Goal: Find specific page/section: Find specific page/section

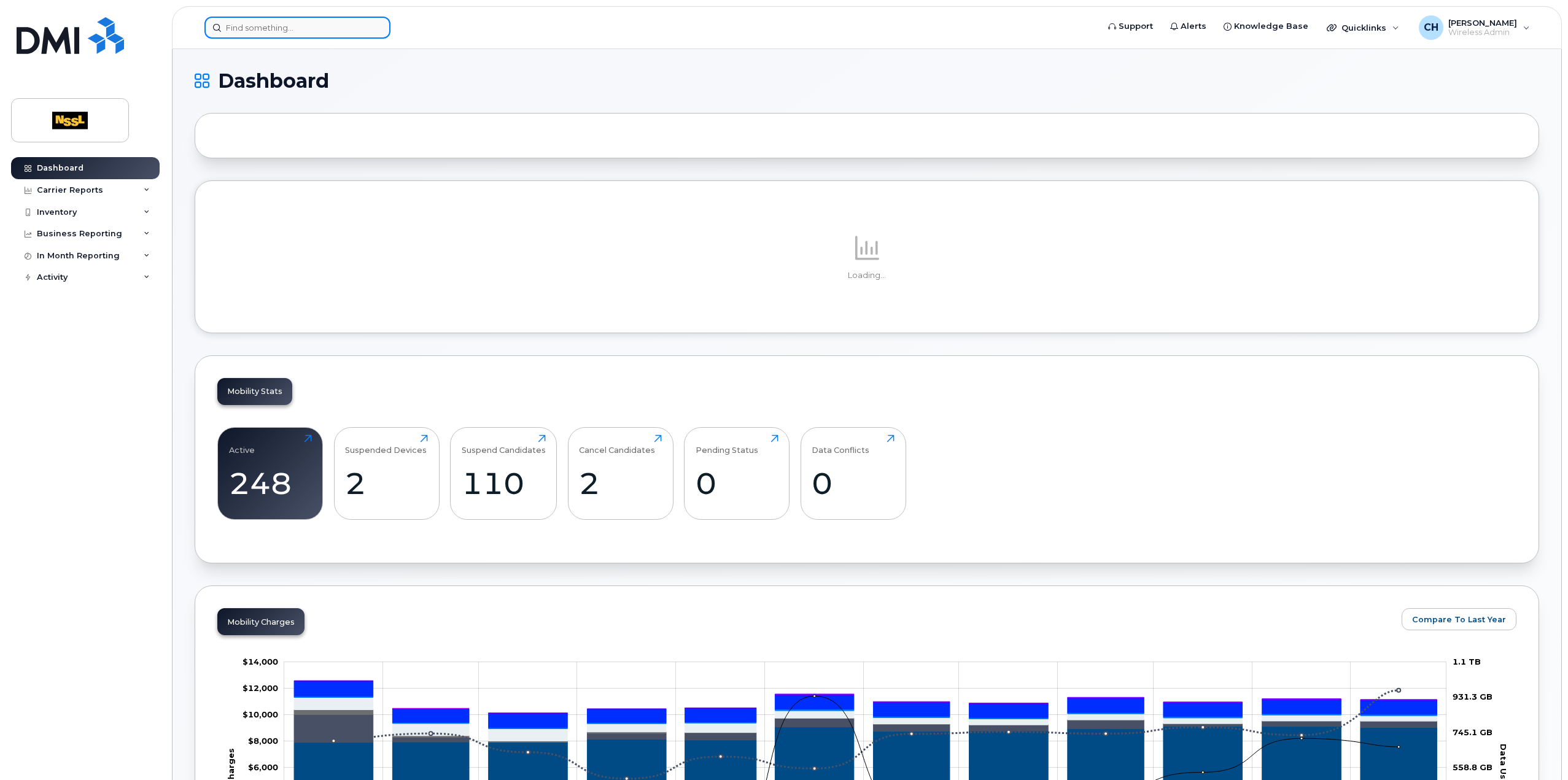
click at [359, 25] on input at bounding box center [297, 27] width 186 height 22
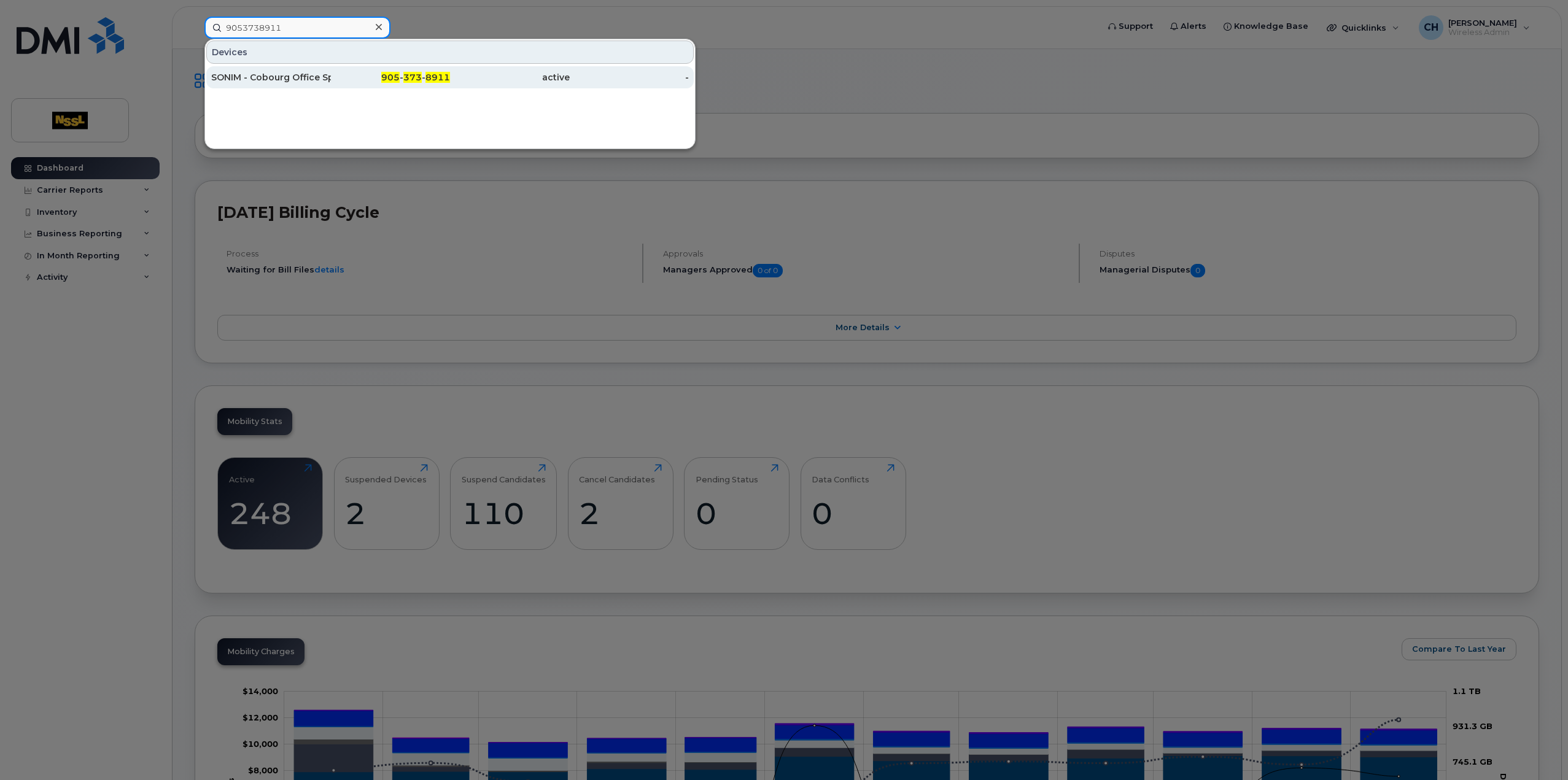
type input "9053738911"
click at [302, 80] on div "SONIM - Cobourg Office Spare" at bounding box center [271, 77] width 119 height 13
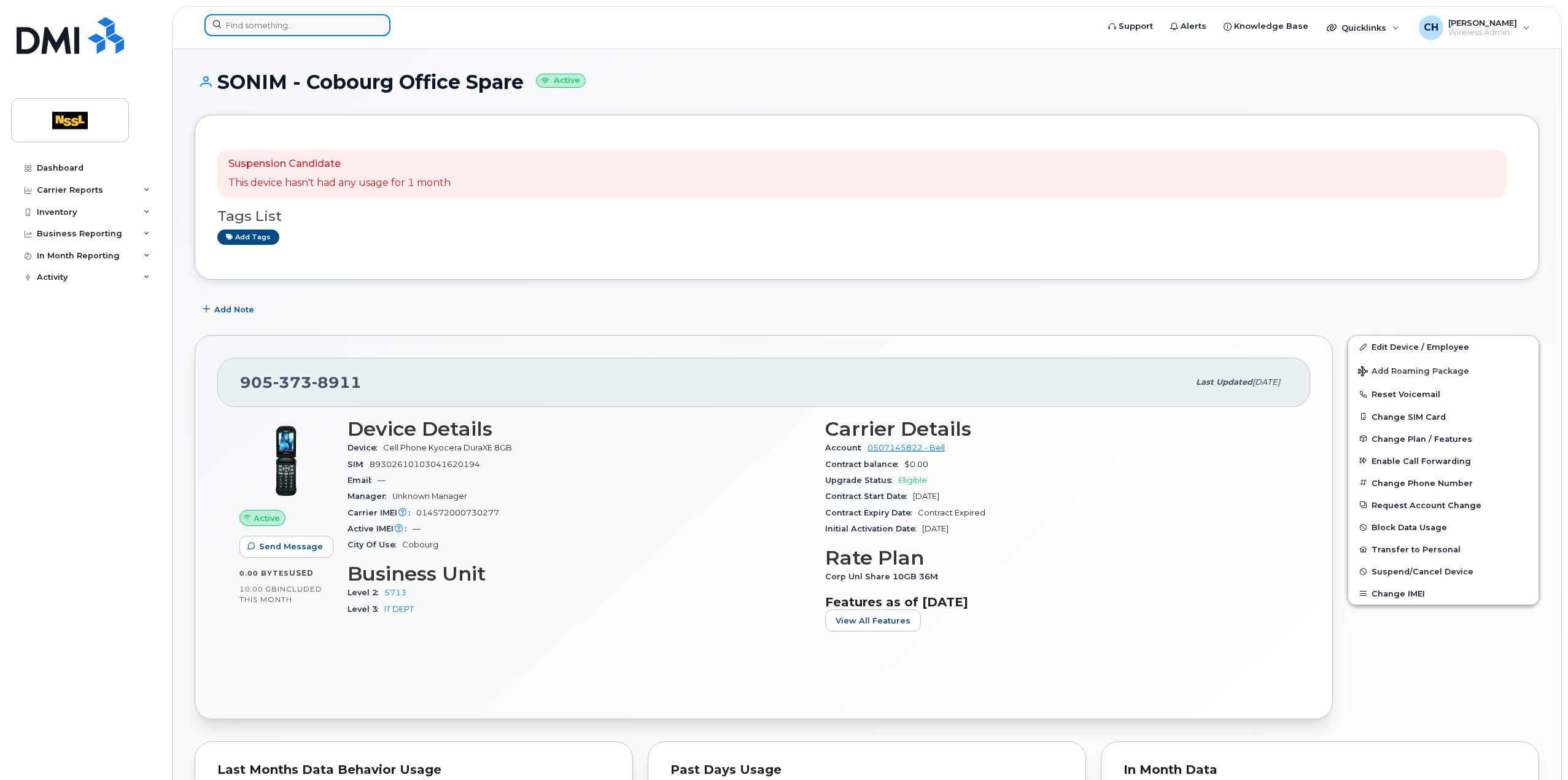
click at [310, 35] on input at bounding box center [297, 25] width 186 height 22
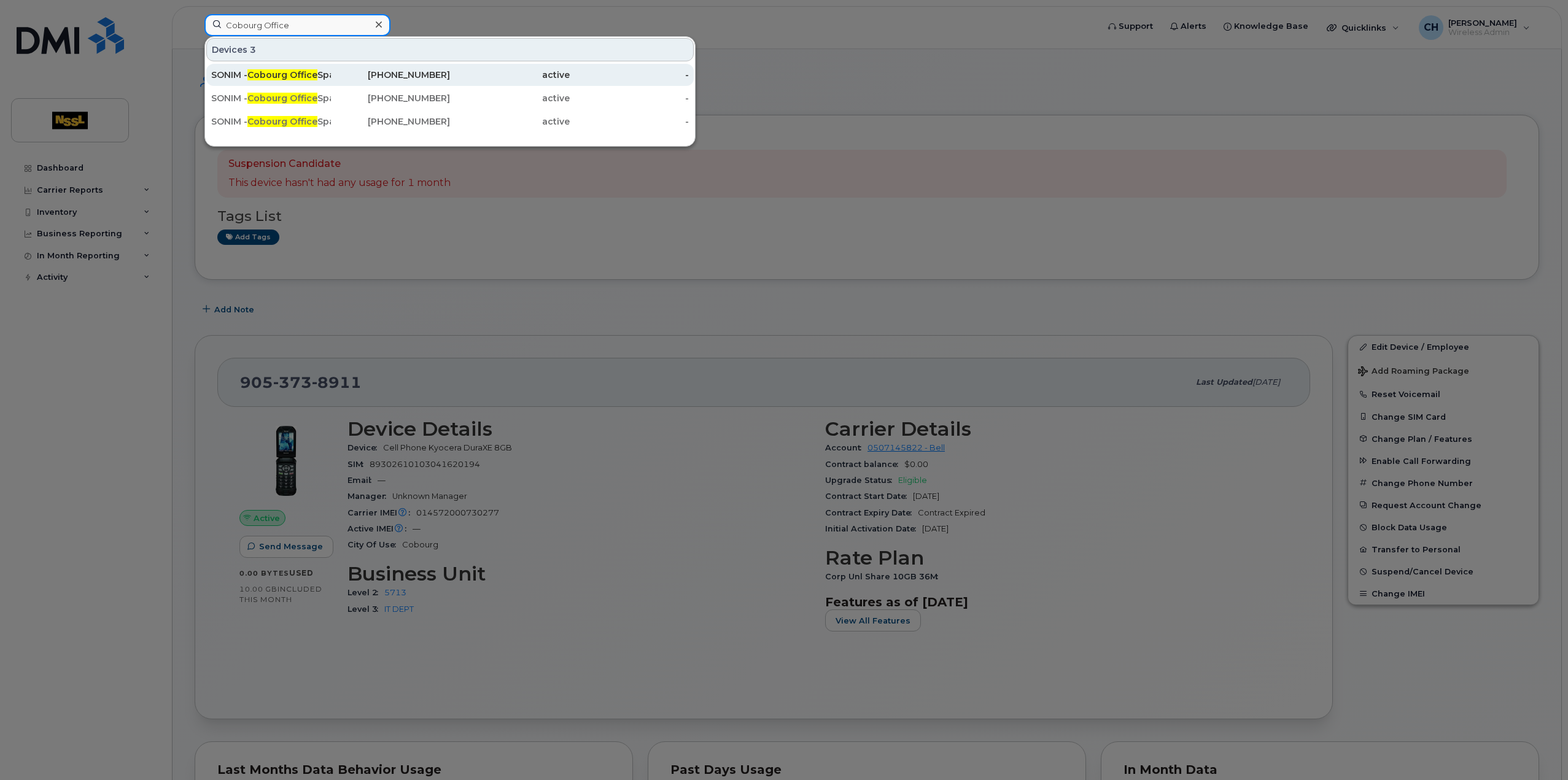
type input "Cobourg Office"
click at [294, 78] on span "Cobourg Office" at bounding box center [282, 75] width 70 height 11
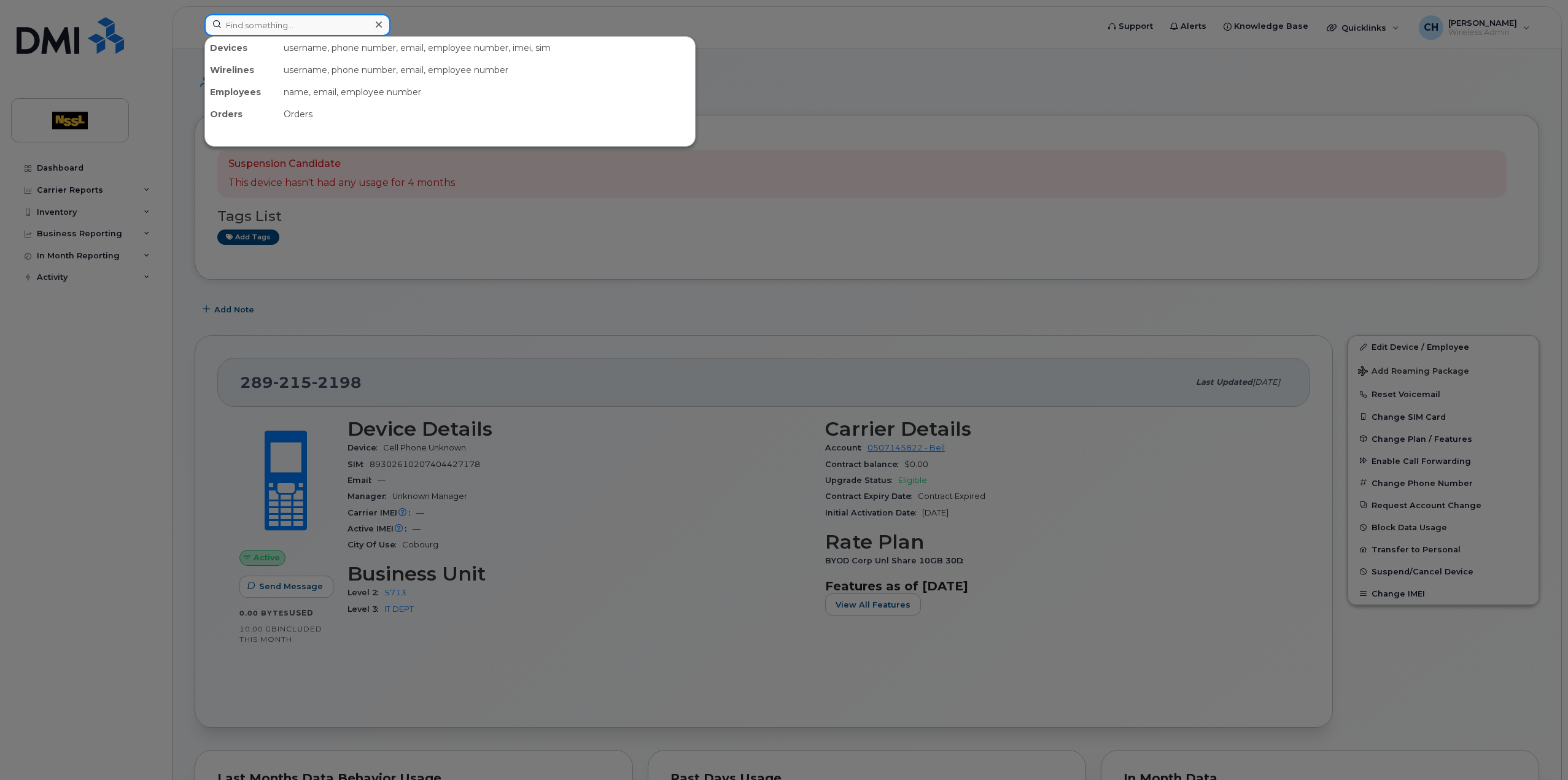
click at [282, 29] on input at bounding box center [297, 25] width 186 height 22
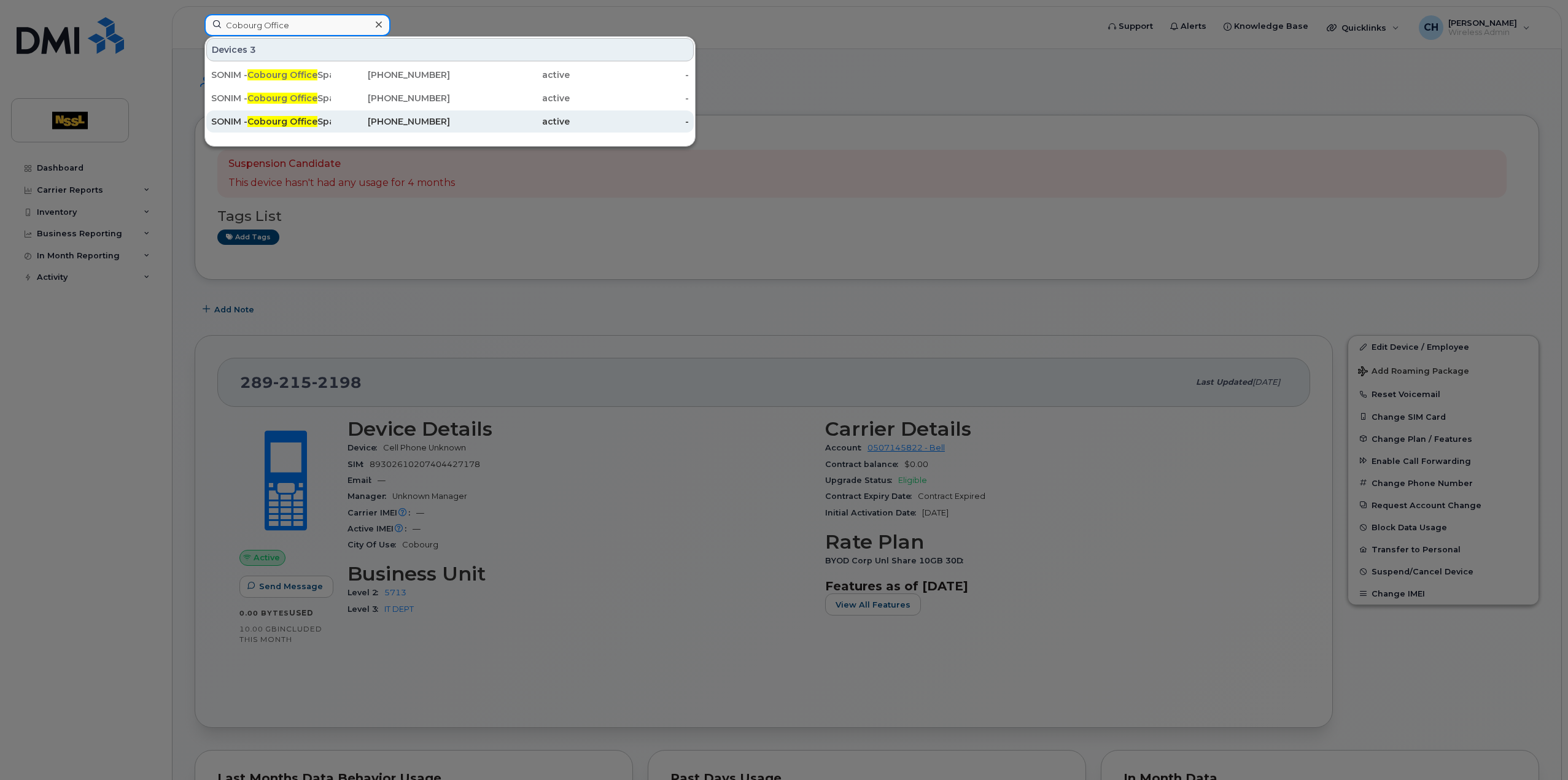
type input "Cobourg Office"
click at [281, 116] on div "SONIM - Cobourg Office Spare" at bounding box center [271, 122] width 119 height 13
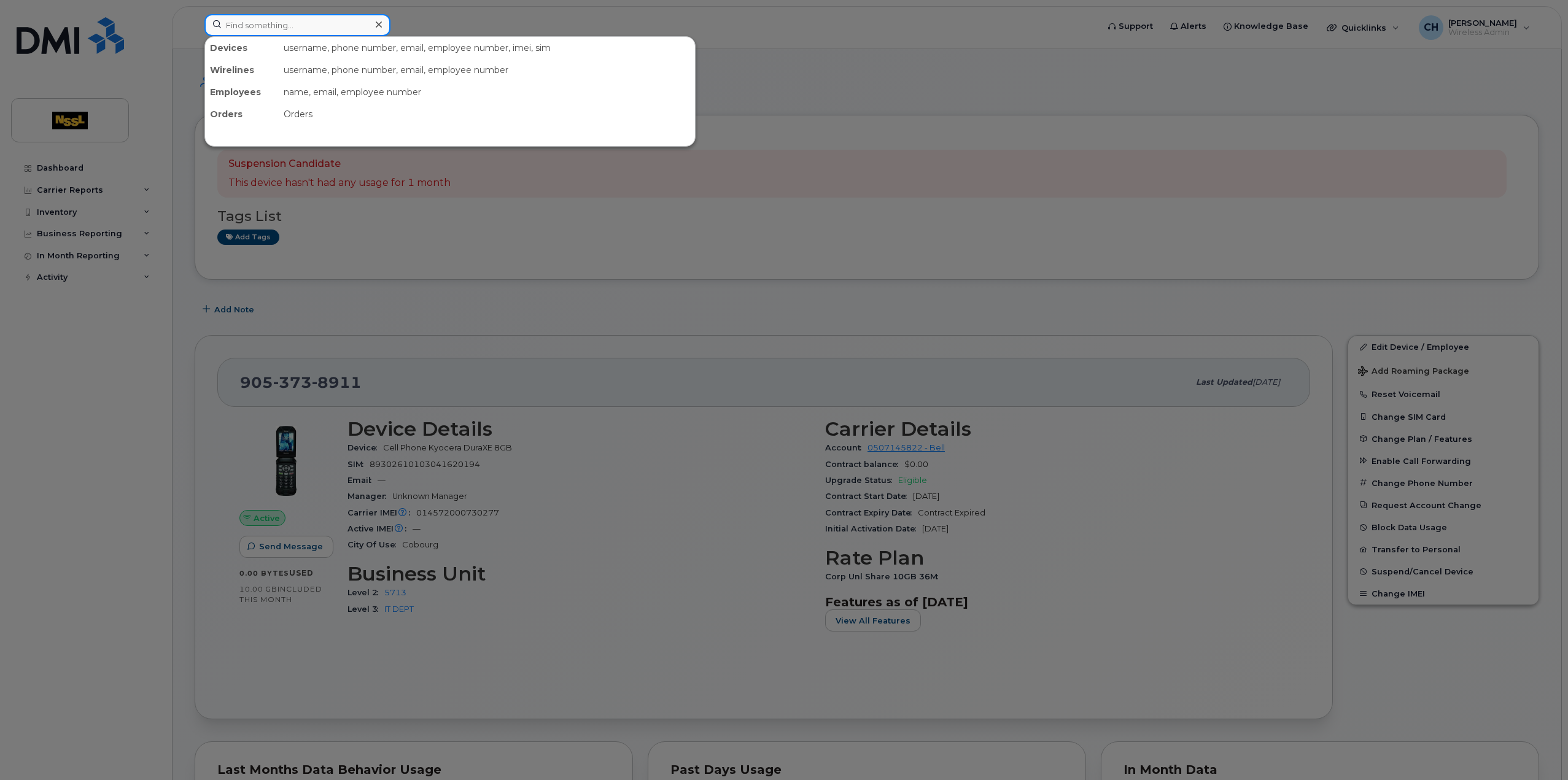
click at [320, 34] on input at bounding box center [297, 25] width 186 height 22
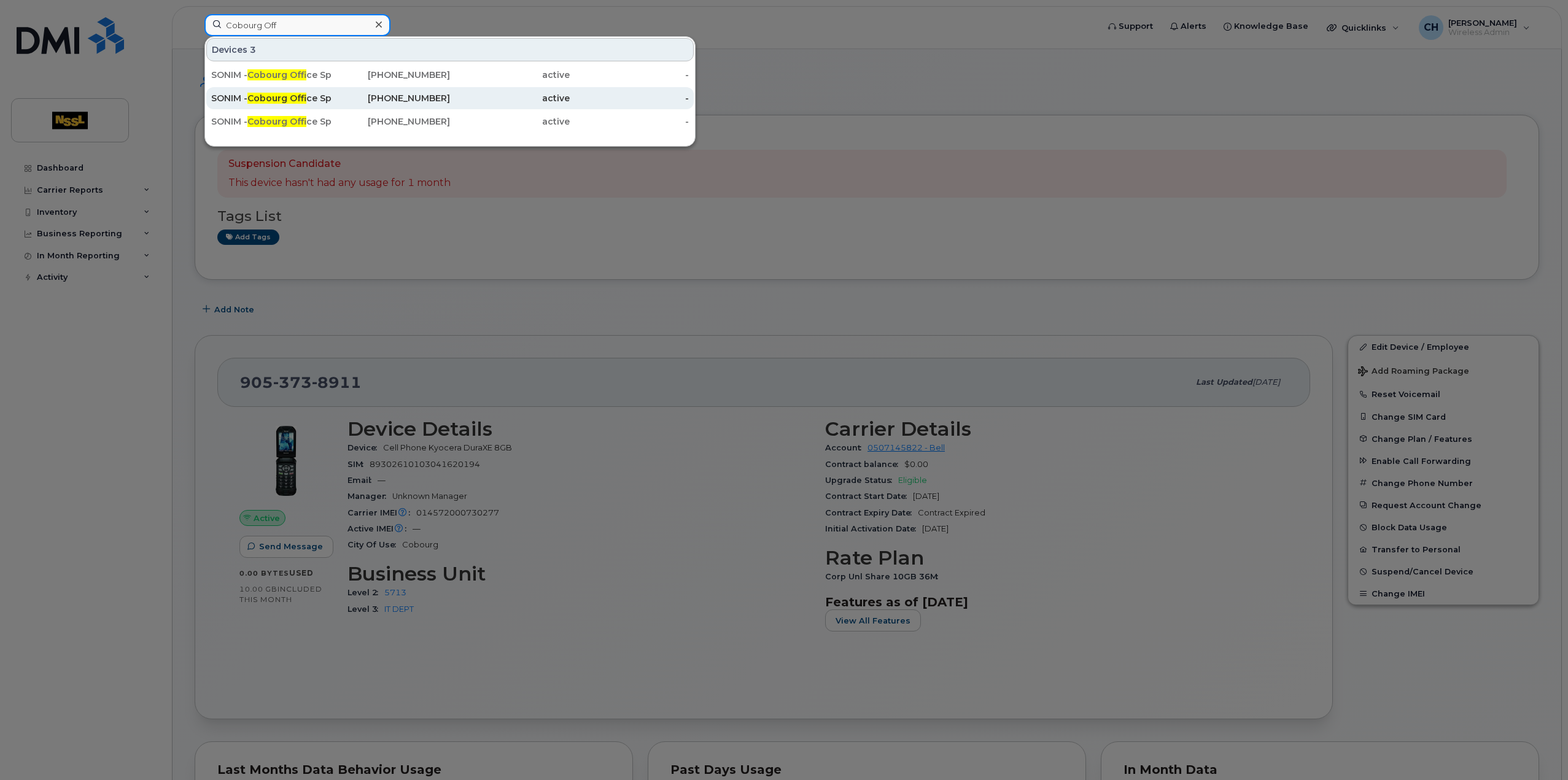
type input "Cobourg Off"
click at [291, 89] on div "SONIM - Cobourg Off ice Spare 3" at bounding box center [271, 99] width 119 height 22
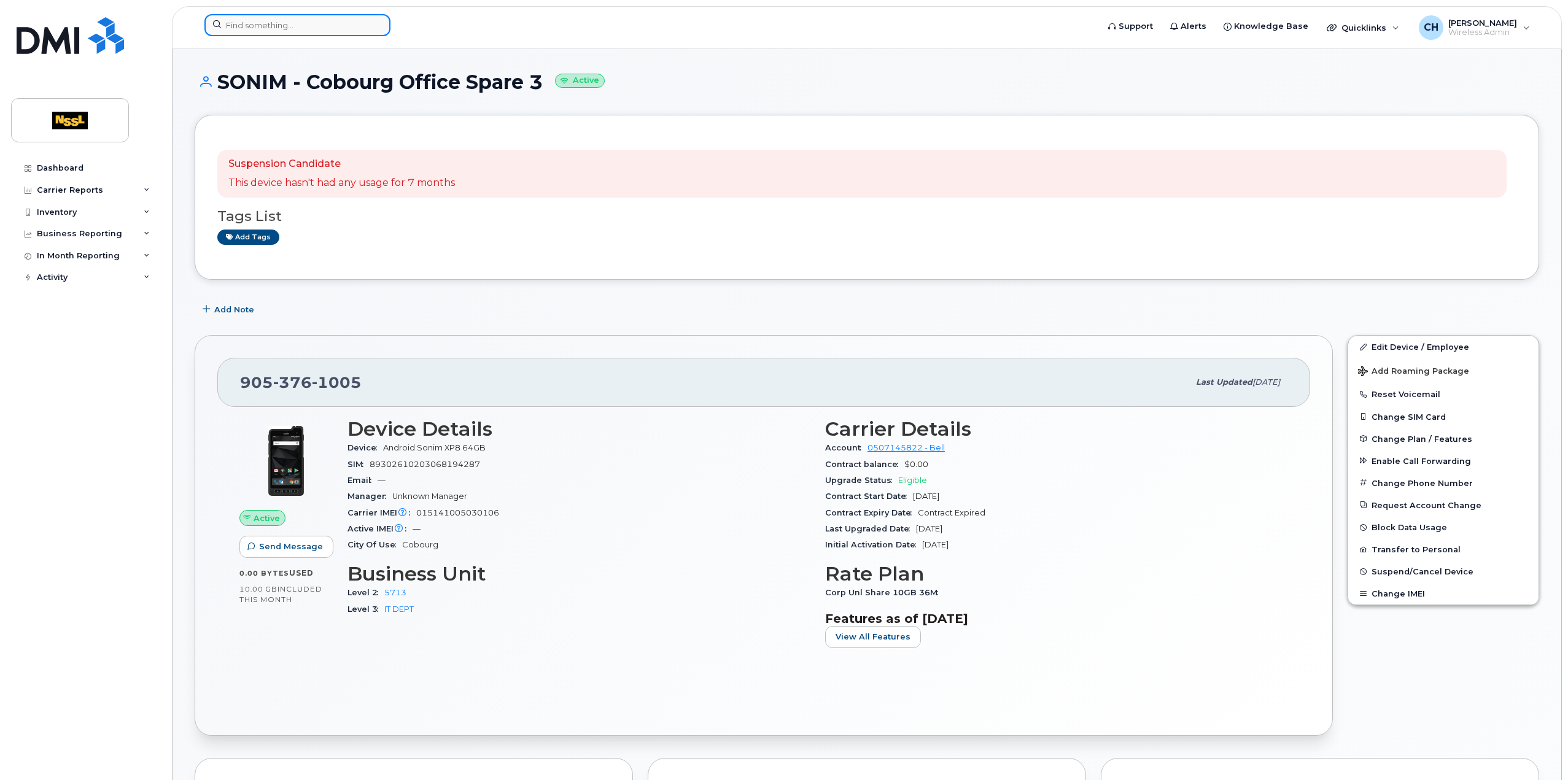
click at [266, 27] on input at bounding box center [297, 25] width 186 height 22
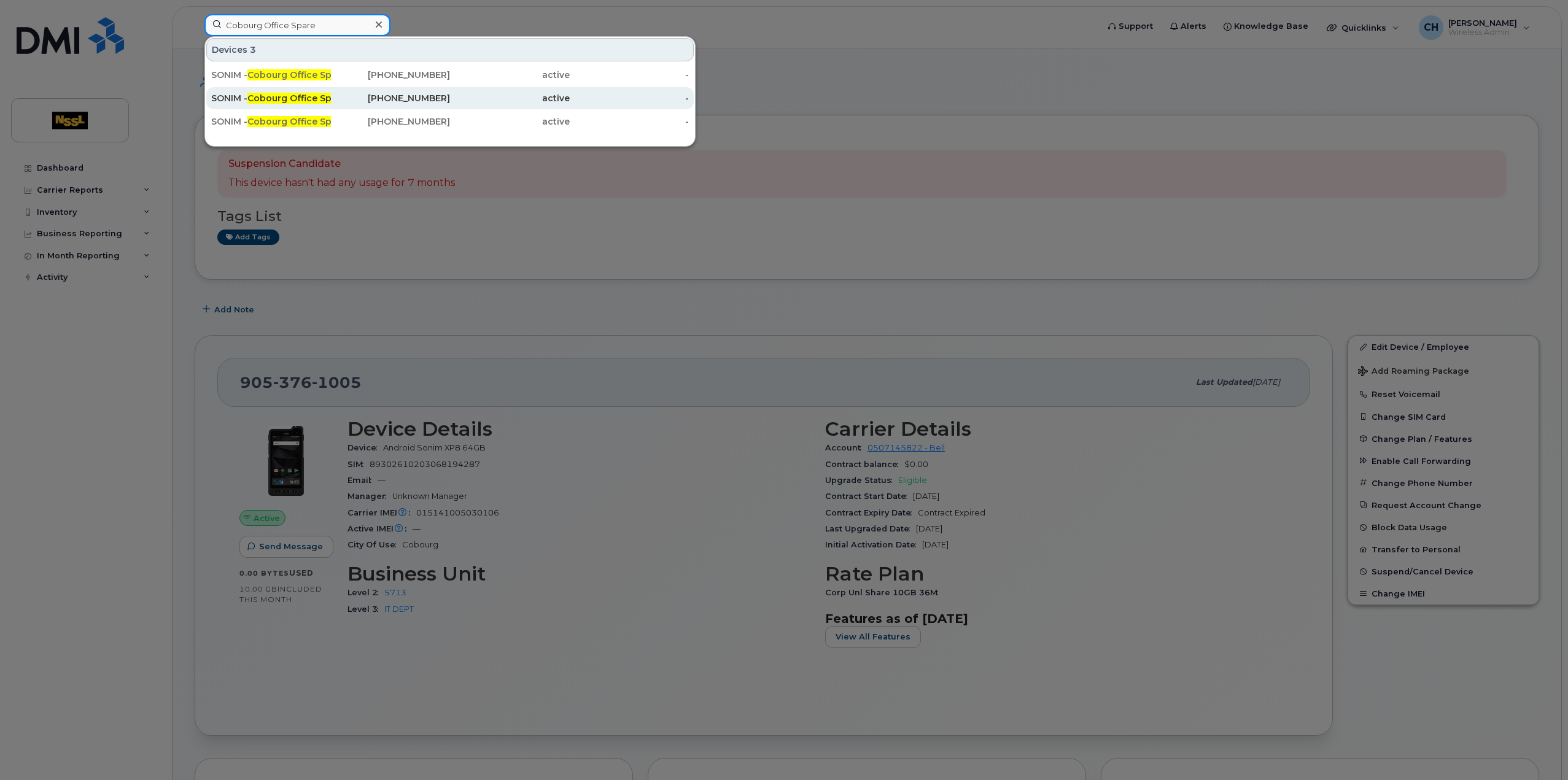
type input "Cobourg Office Spare"
click at [281, 102] on div "SONIM - Cobourg Office Spare 3" at bounding box center [271, 98] width 119 height 13
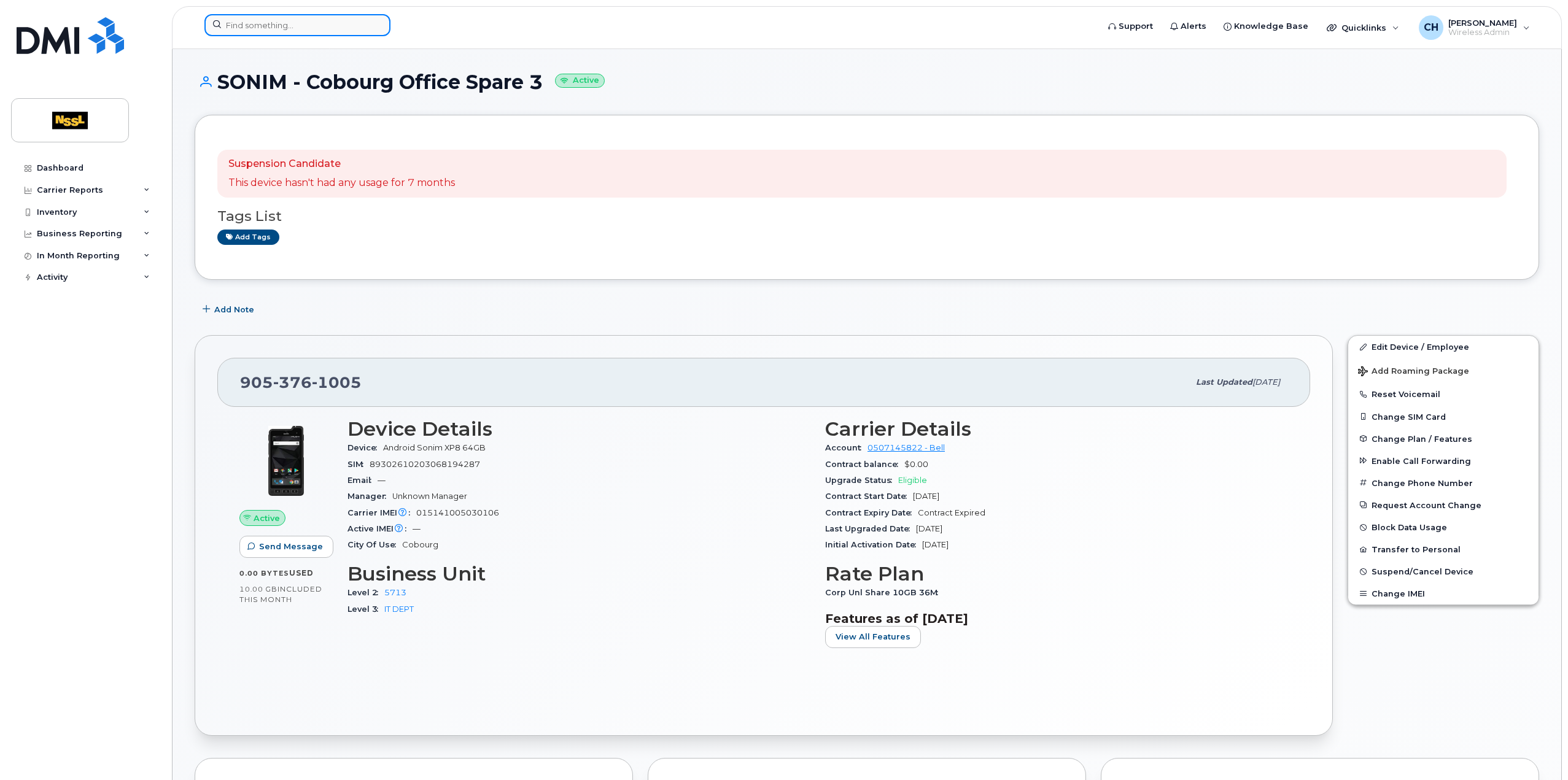
click at [305, 33] on input at bounding box center [297, 25] width 186 height 22
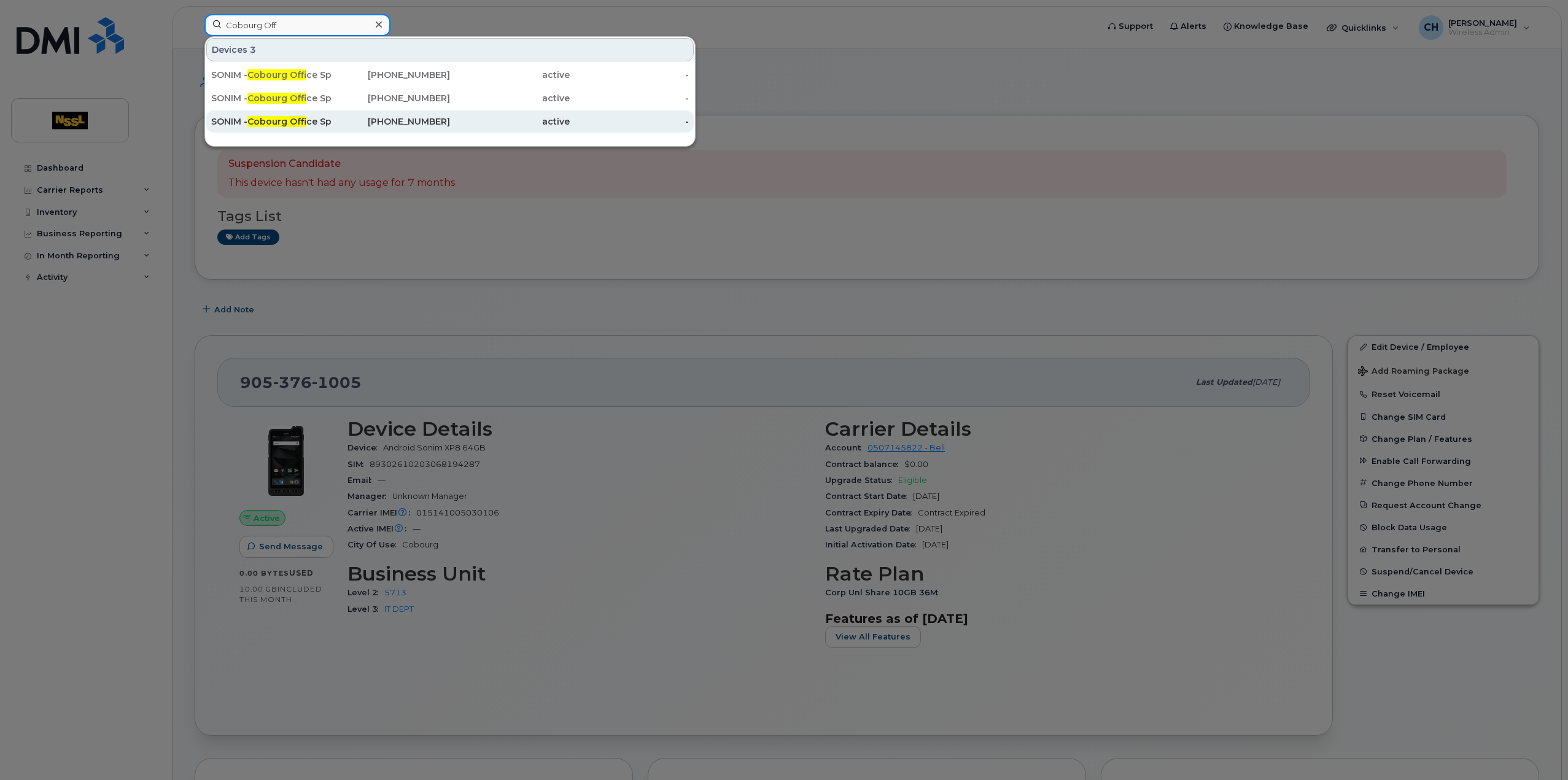
type input "Cobourg Off"
click at [316, 112] on div "SONIM - Cobourg Off ice Spare" at bounding box center [271, 122] width 119 height 22
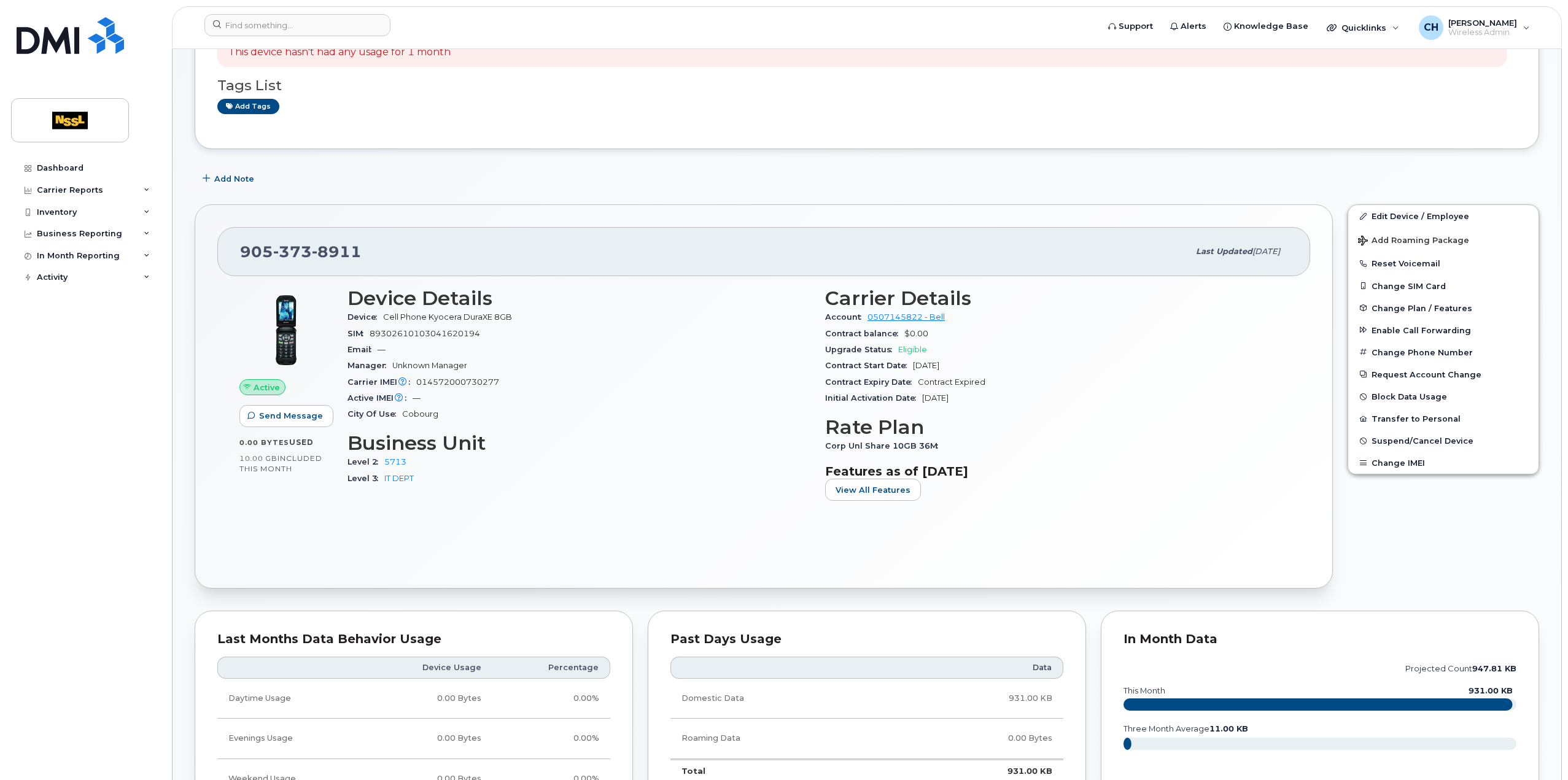
scroll to position [123, 0]
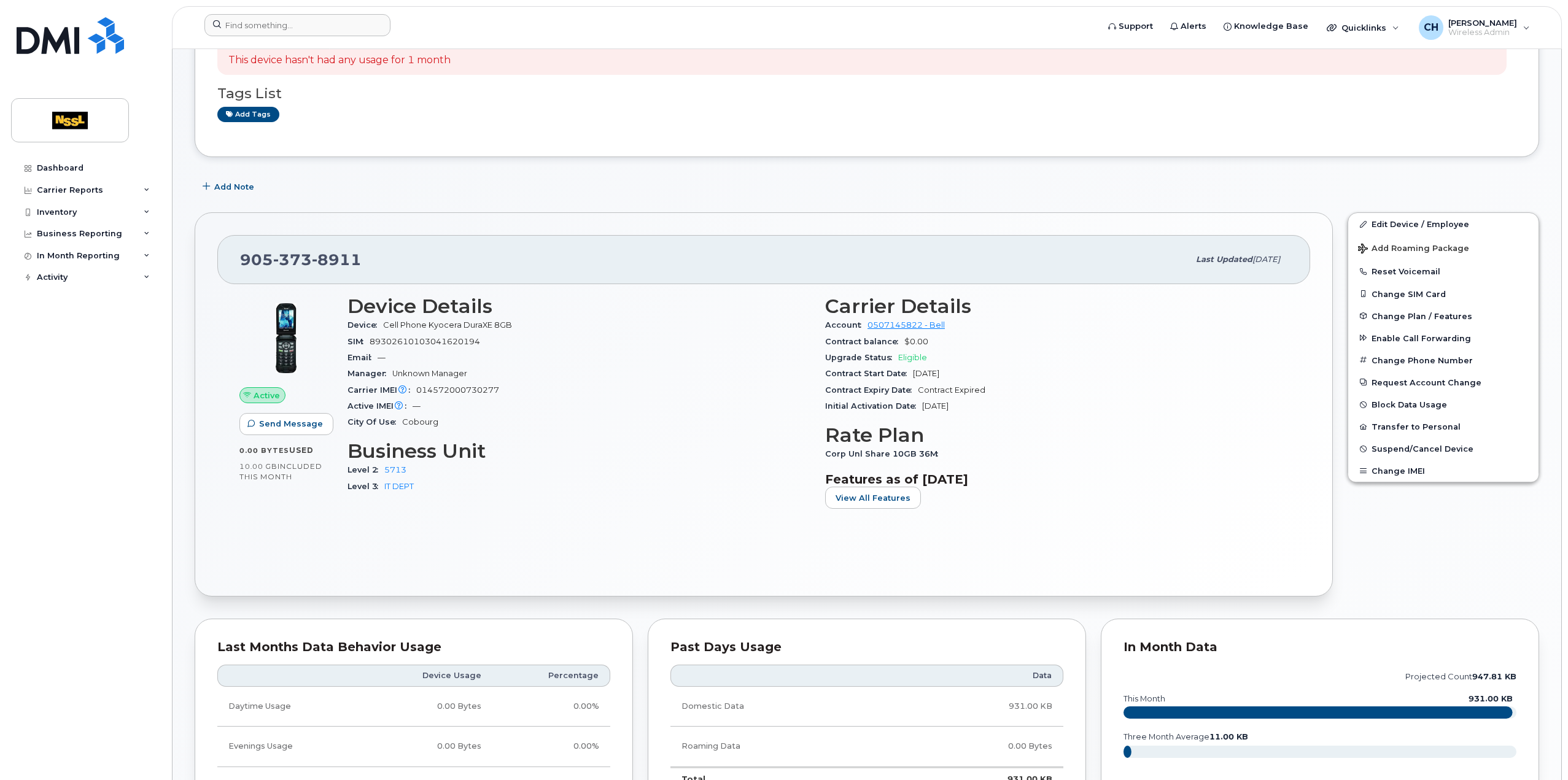
click at [315, 36] on div at bounding box center [646, 27] width 904 height 27
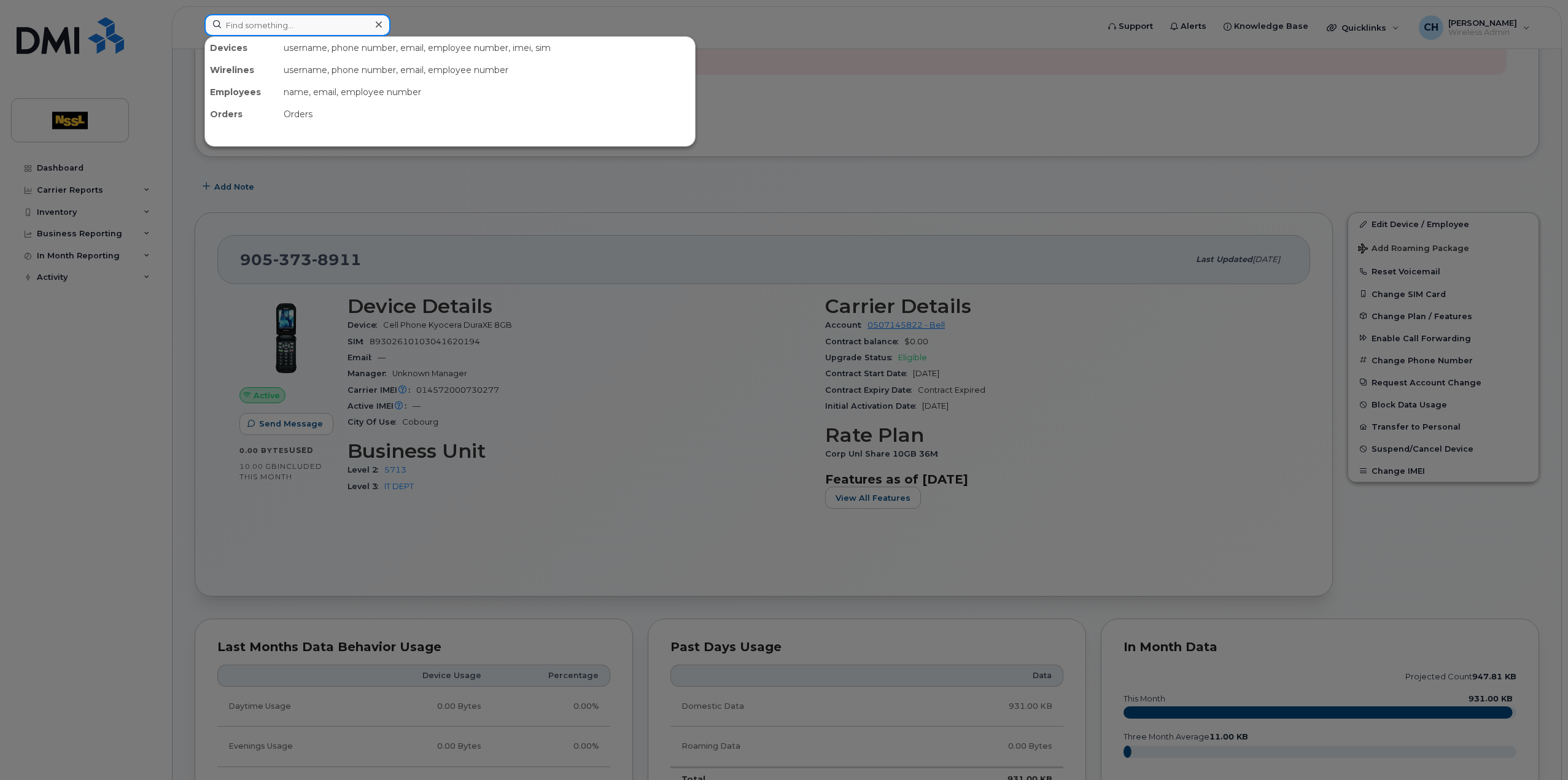
click at [314, 28] on input at bounding box center [297, 25] width 186 height 22
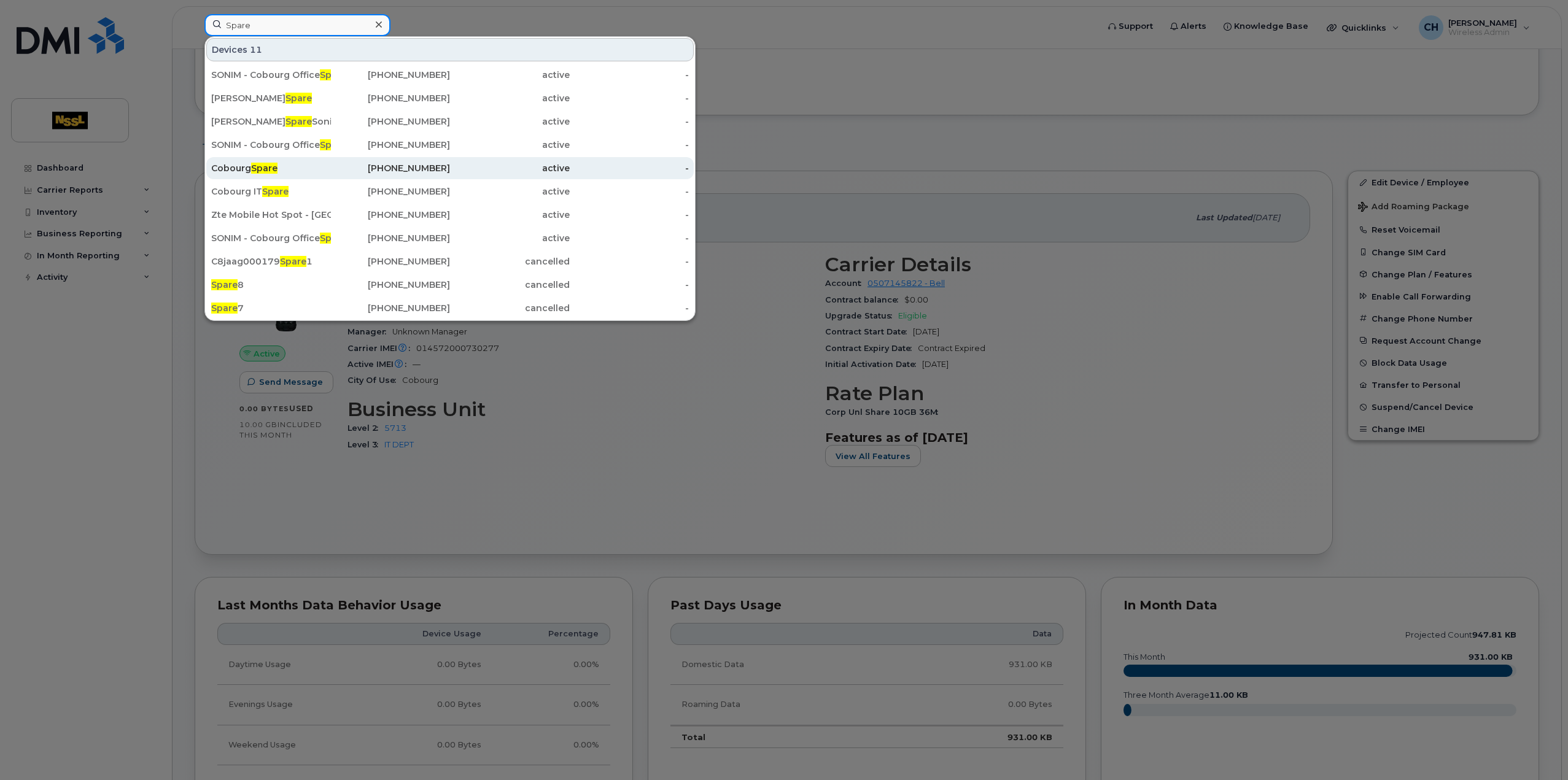
scroll to position [184, 0]
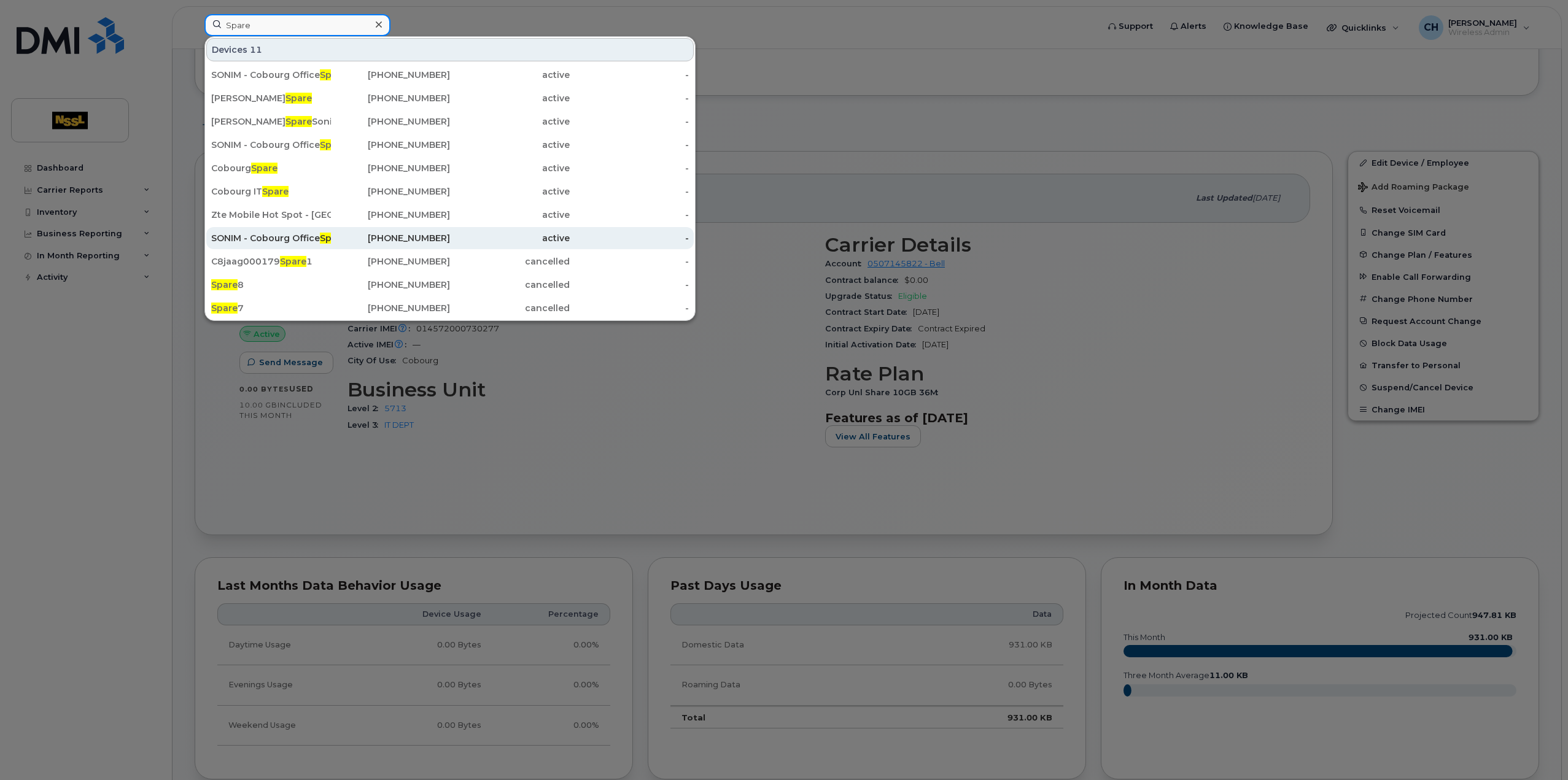
type input "Spare"
click at [305, 234] on div "SONIM - Cobourg Office Spare 3" at bounding box center [271, 238] width 119 height 13
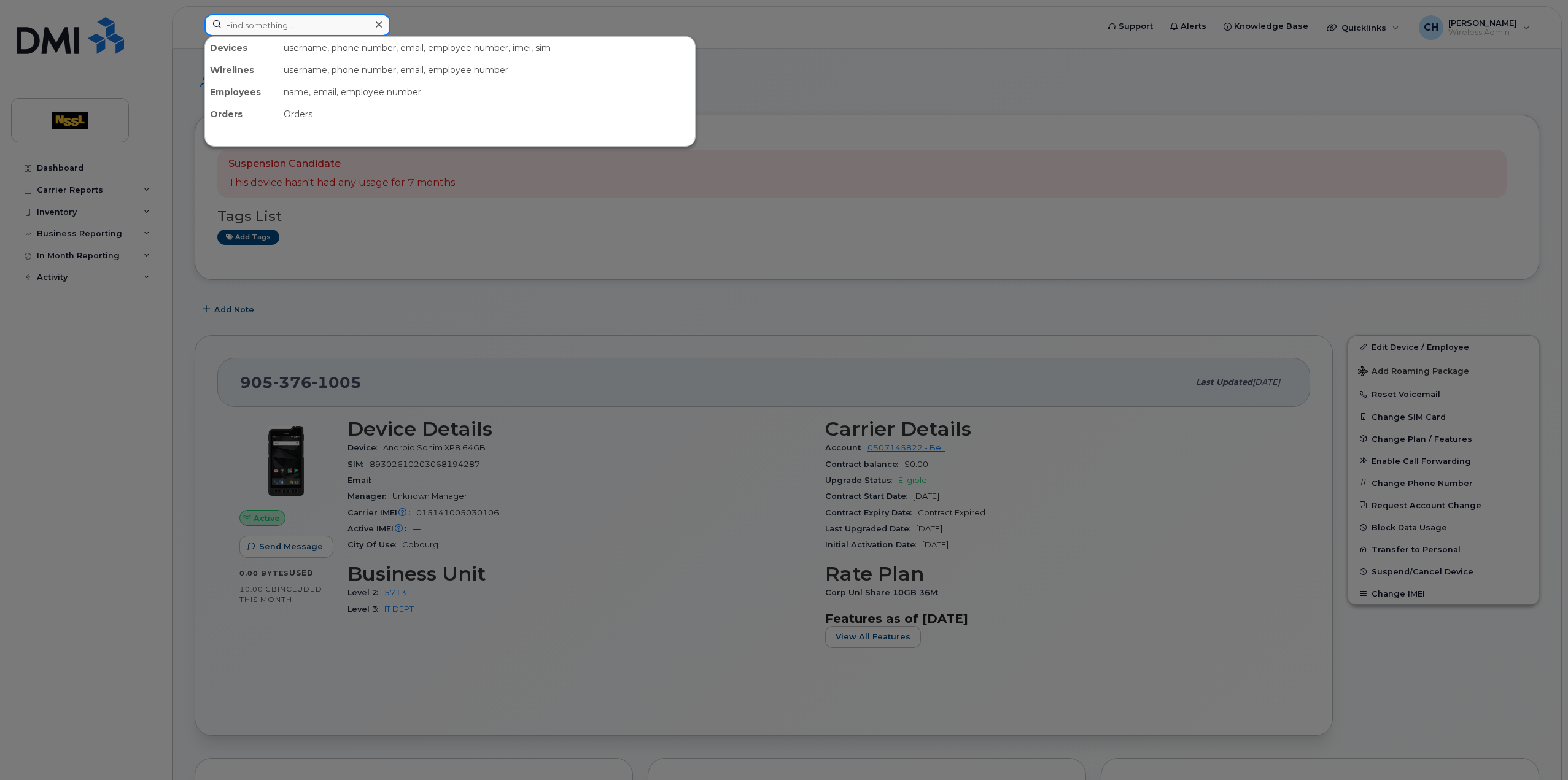
click at [356, 24] on input at bounding box center [297, 25] width 186 height 22
